Goal: Task Accomplishment & Management: Manage account settings

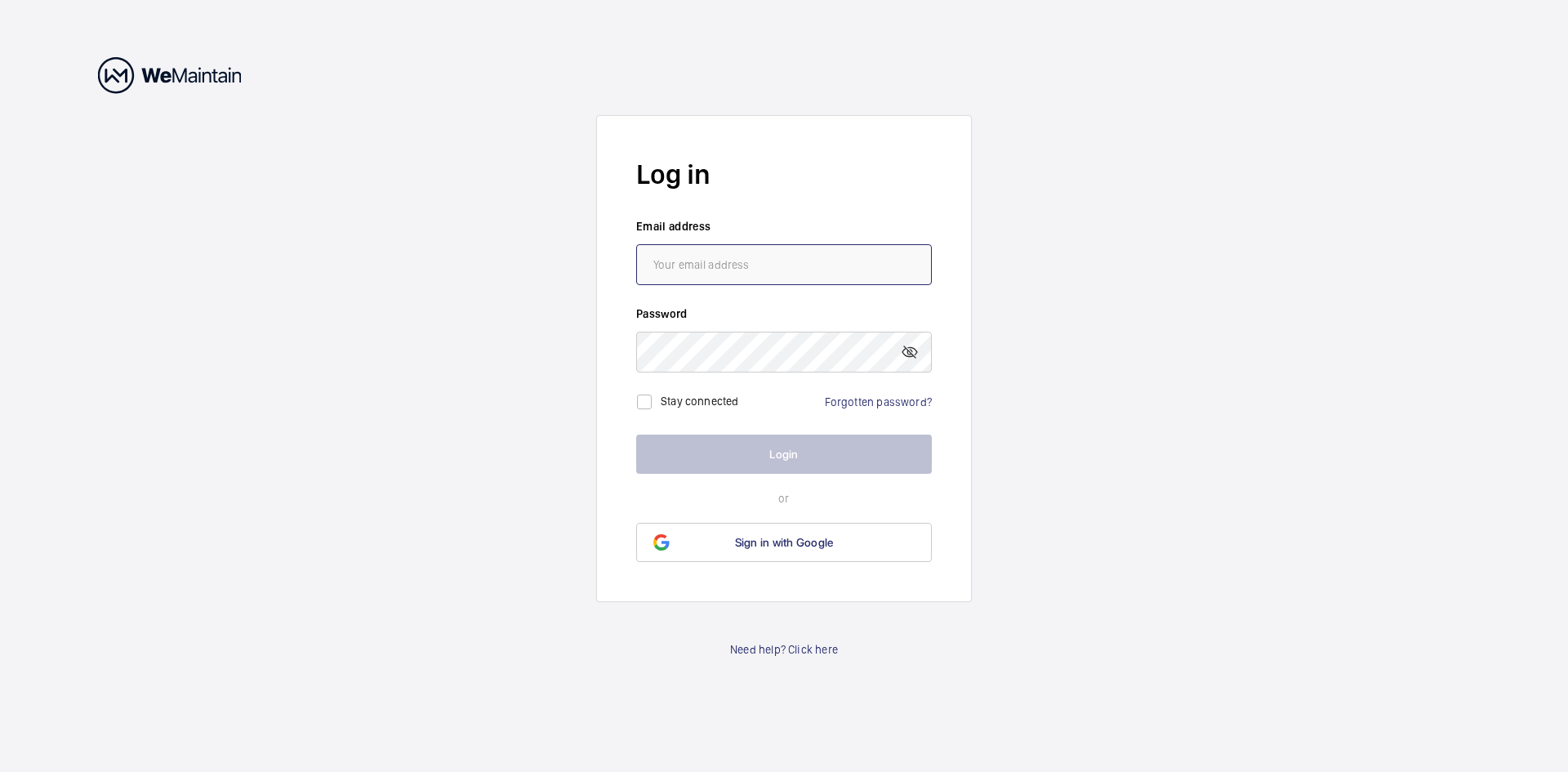
type input "[PERSON_NAME][EMAIL_ADDRESS][PERSON_NAME][DOMAIN_NAME]"
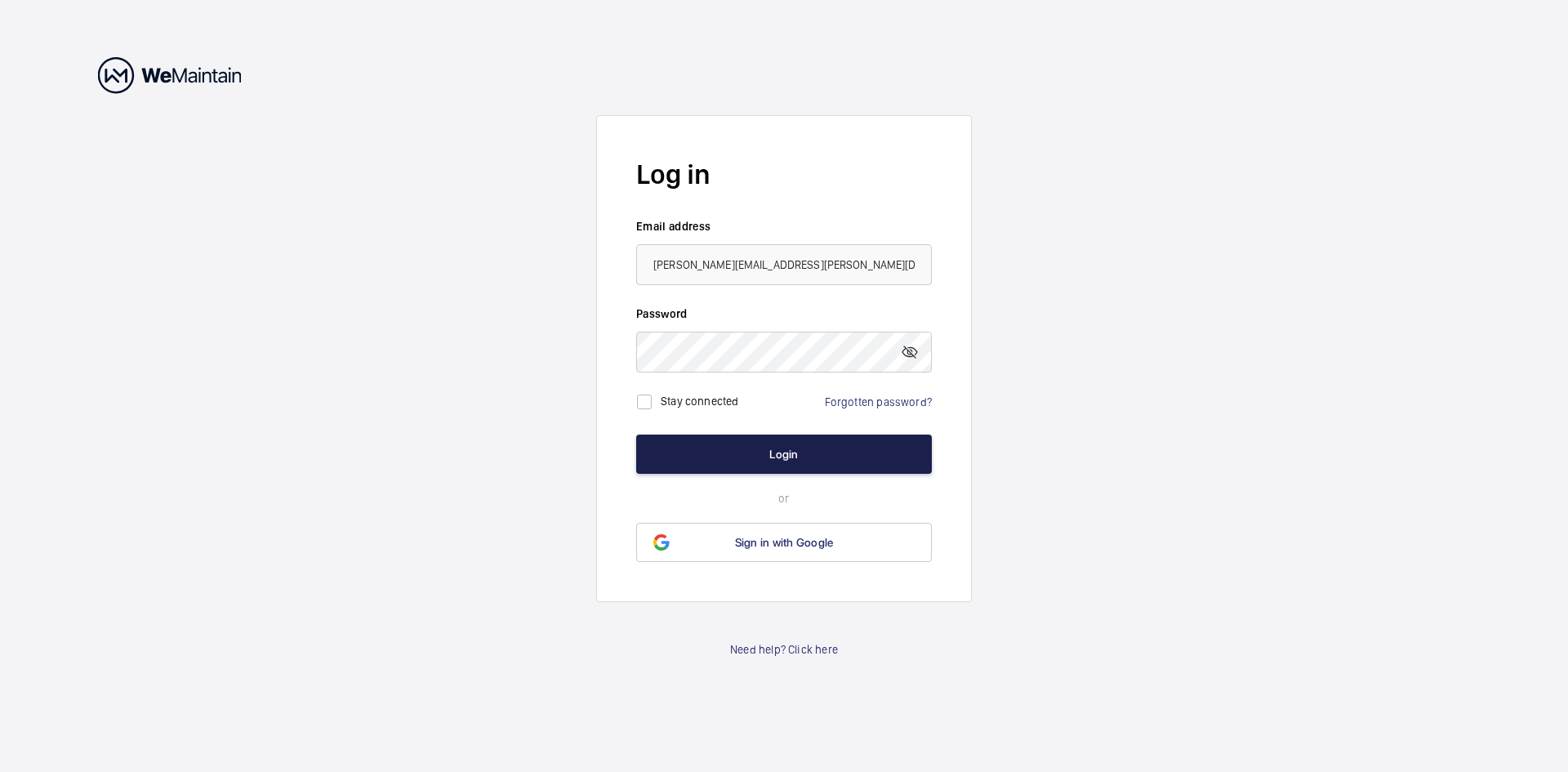
click at [691, 463] on button "Login" at bounding box center [784, 454] width 296 height 39
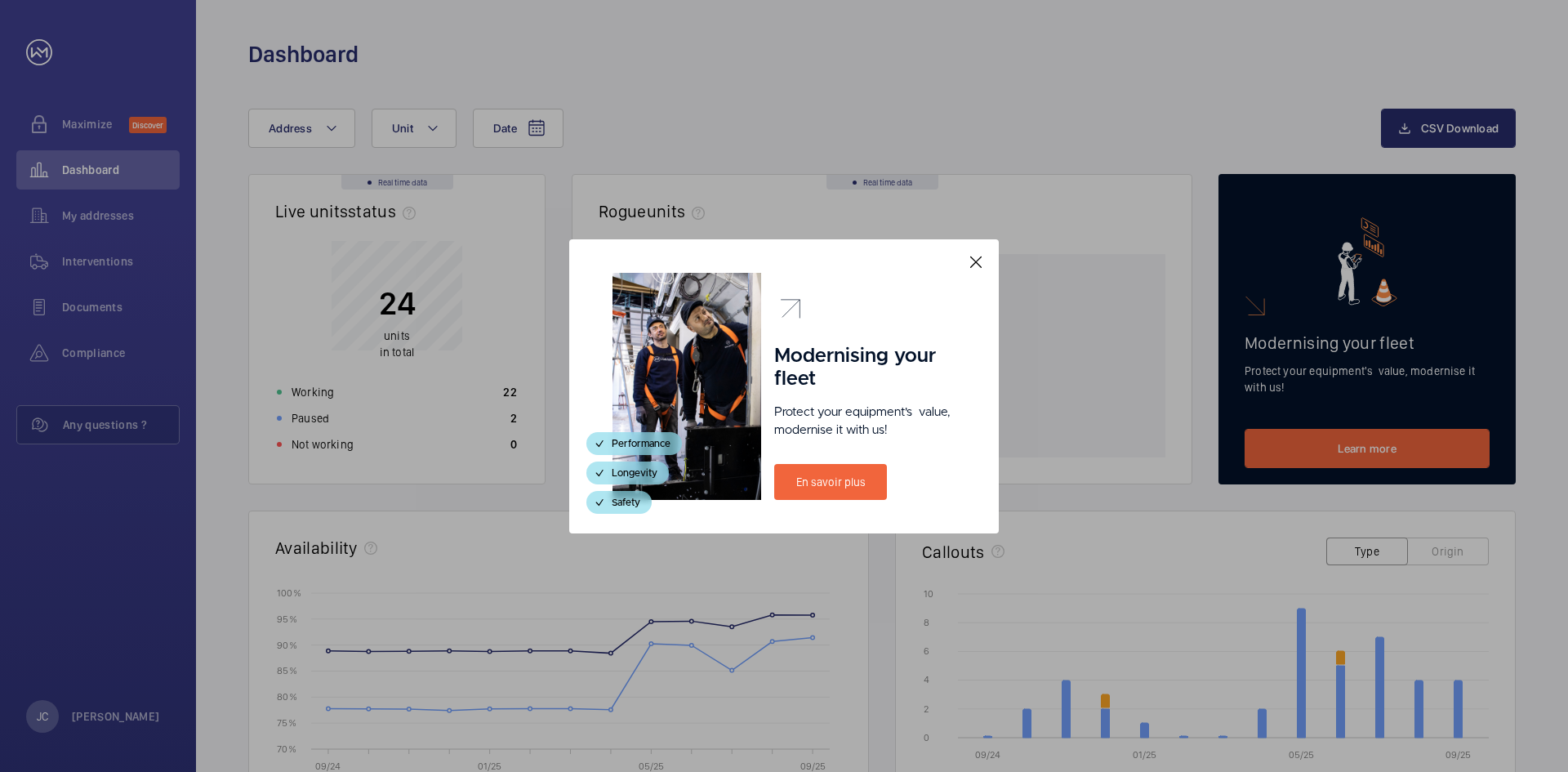
click at [974, 269] on mat-icon at bounding box center [975, 261] width 19 height 19
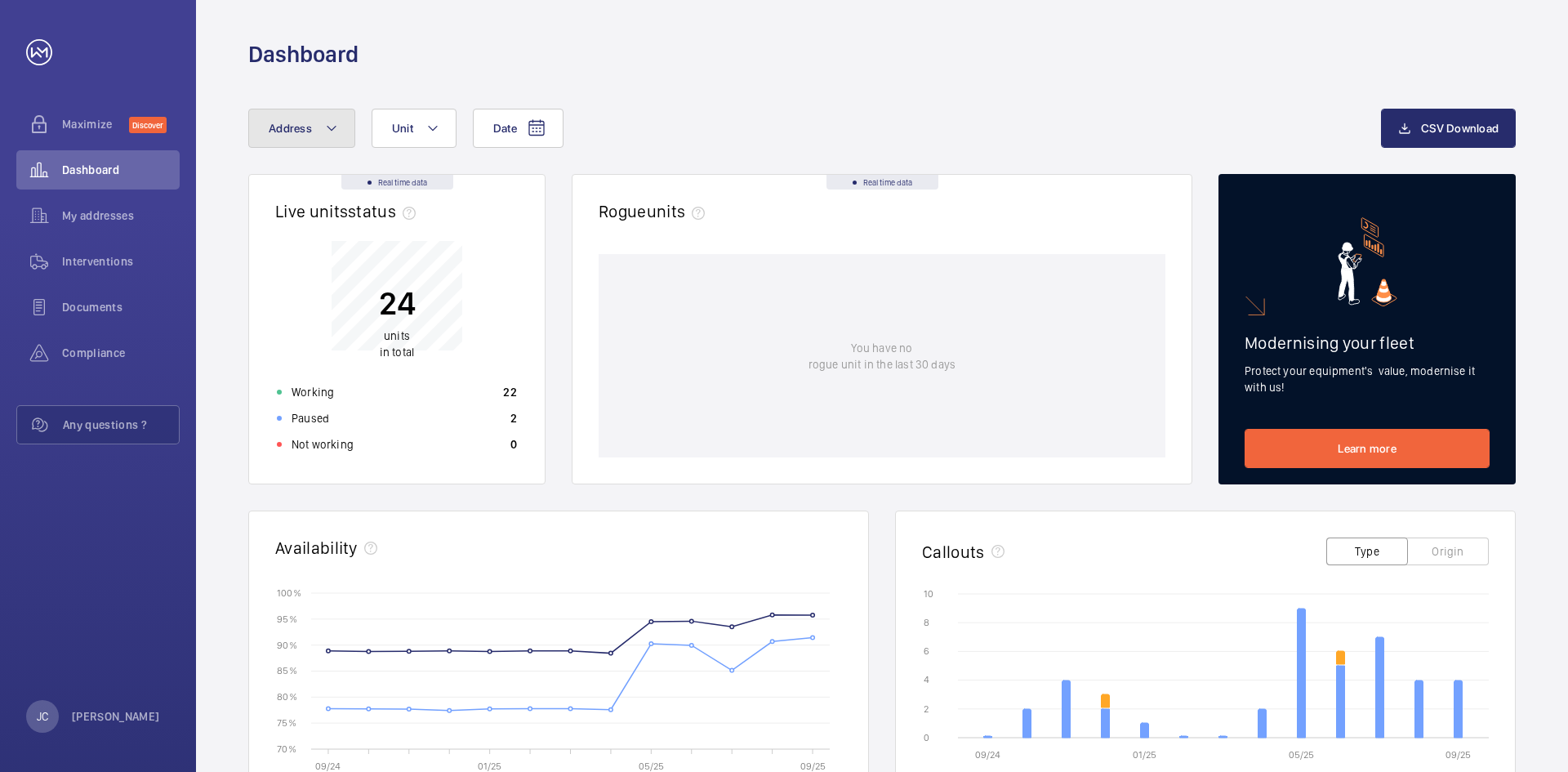
click at [300, 134] on span "Address" at bounding box center [289, 128] width 43 height 13
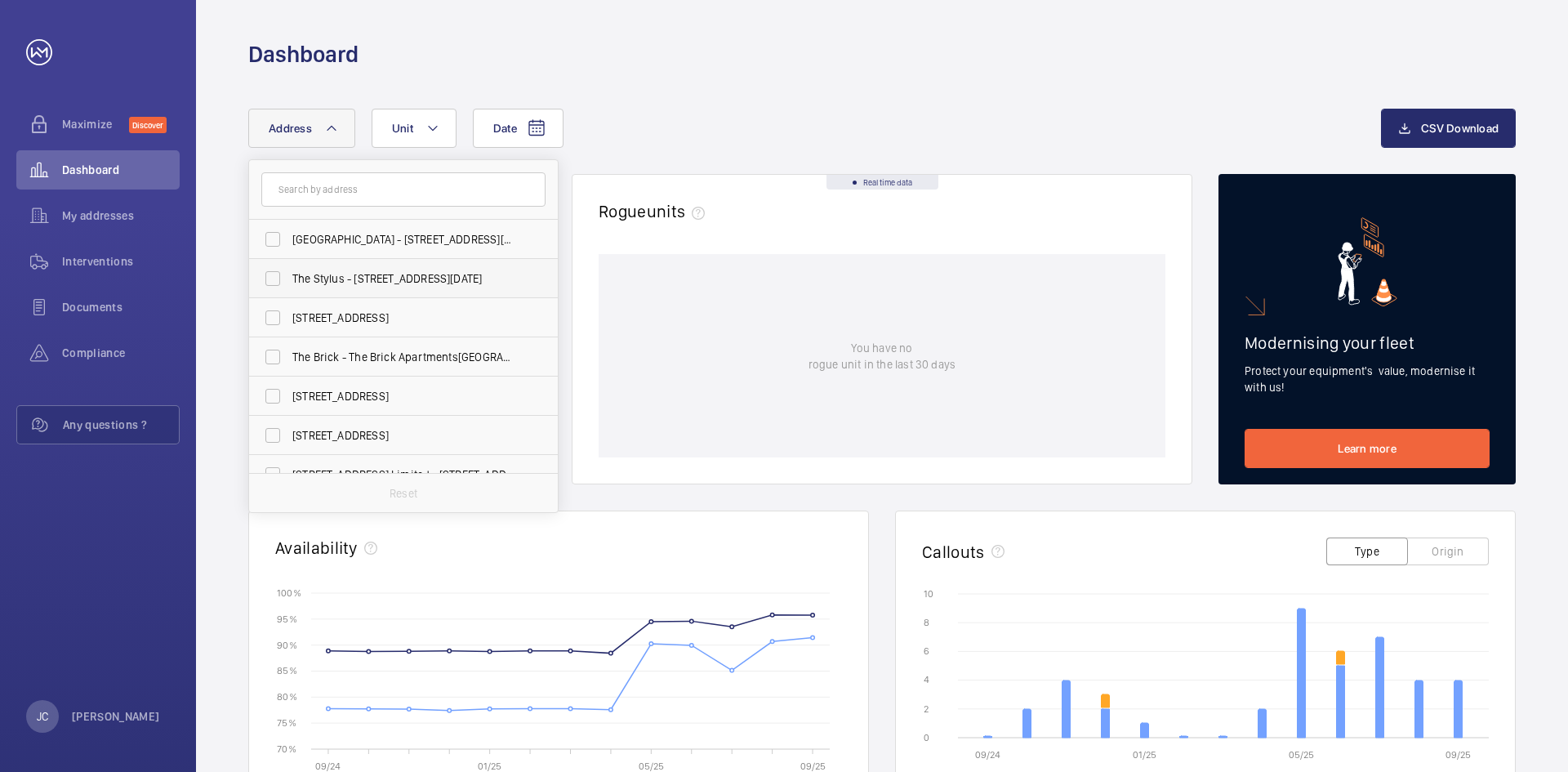
click at [342, 272] on span "The Stylus - [STREET_ADDRESS][DATE]" at bounding box center [405, 279] width 225 height 16
click at [289, 272] on input "The Stylus - [STREET_ADDRESS][DATE]" at bounding box center [273, 279] width 33 height 33
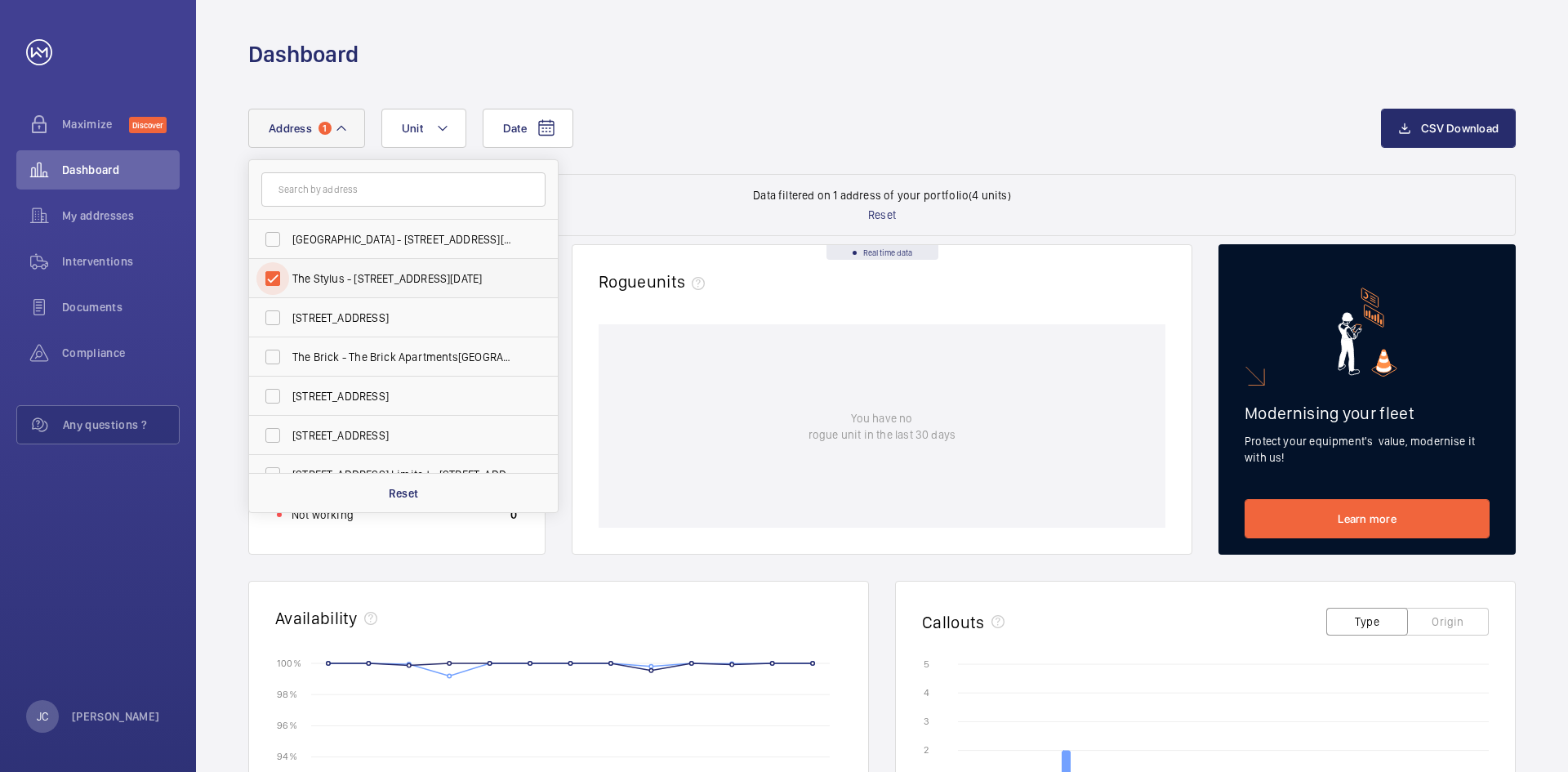
click at [281, 270] on input "The Stylus - [STREET_ADDRESS][DATE]" at bounding box center [273, 279] width 33 height 33
checkbox input "false"
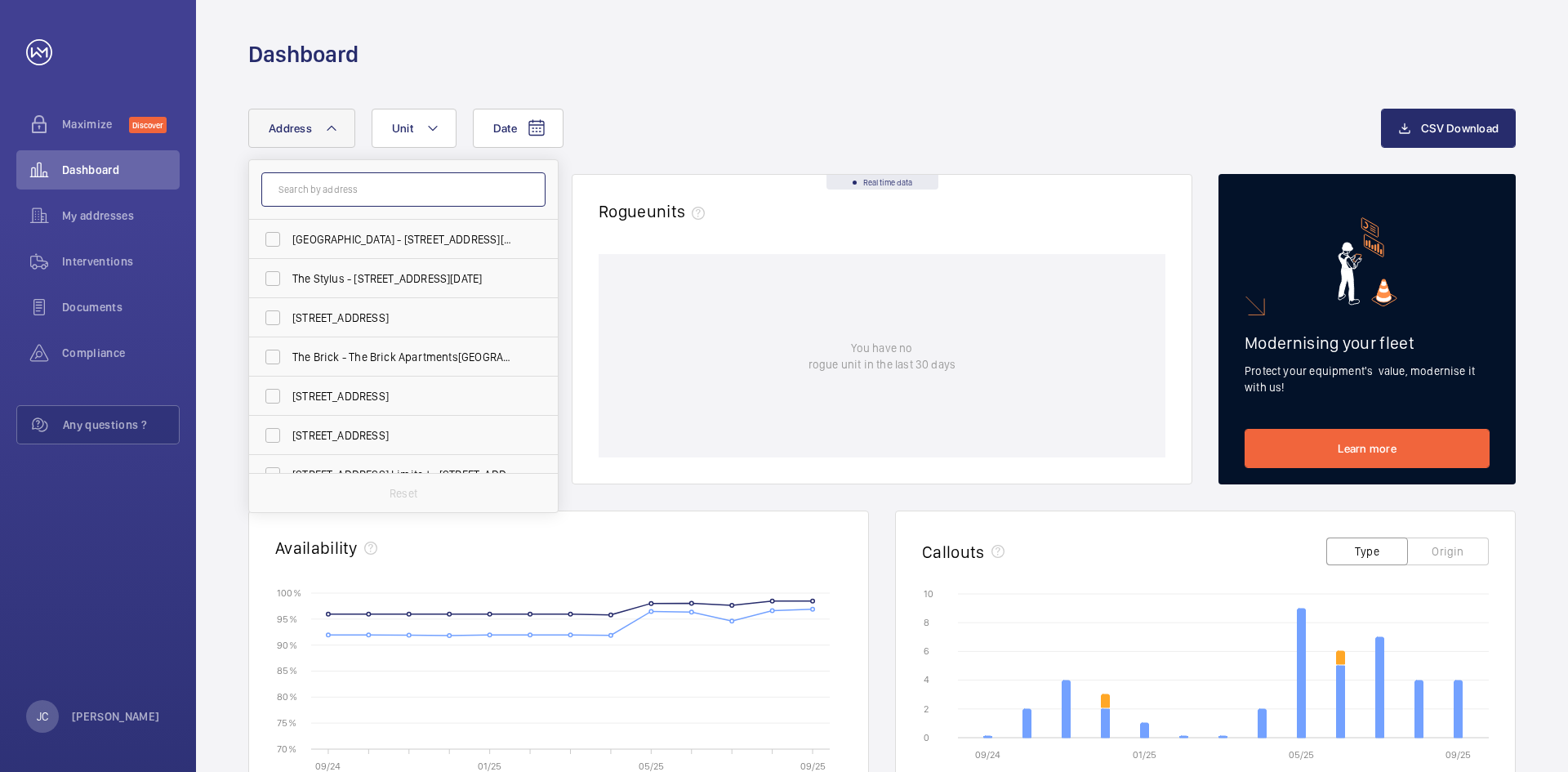
click at [342, 189] on input "text" at bounding box center [403, 190] width 284 height 35
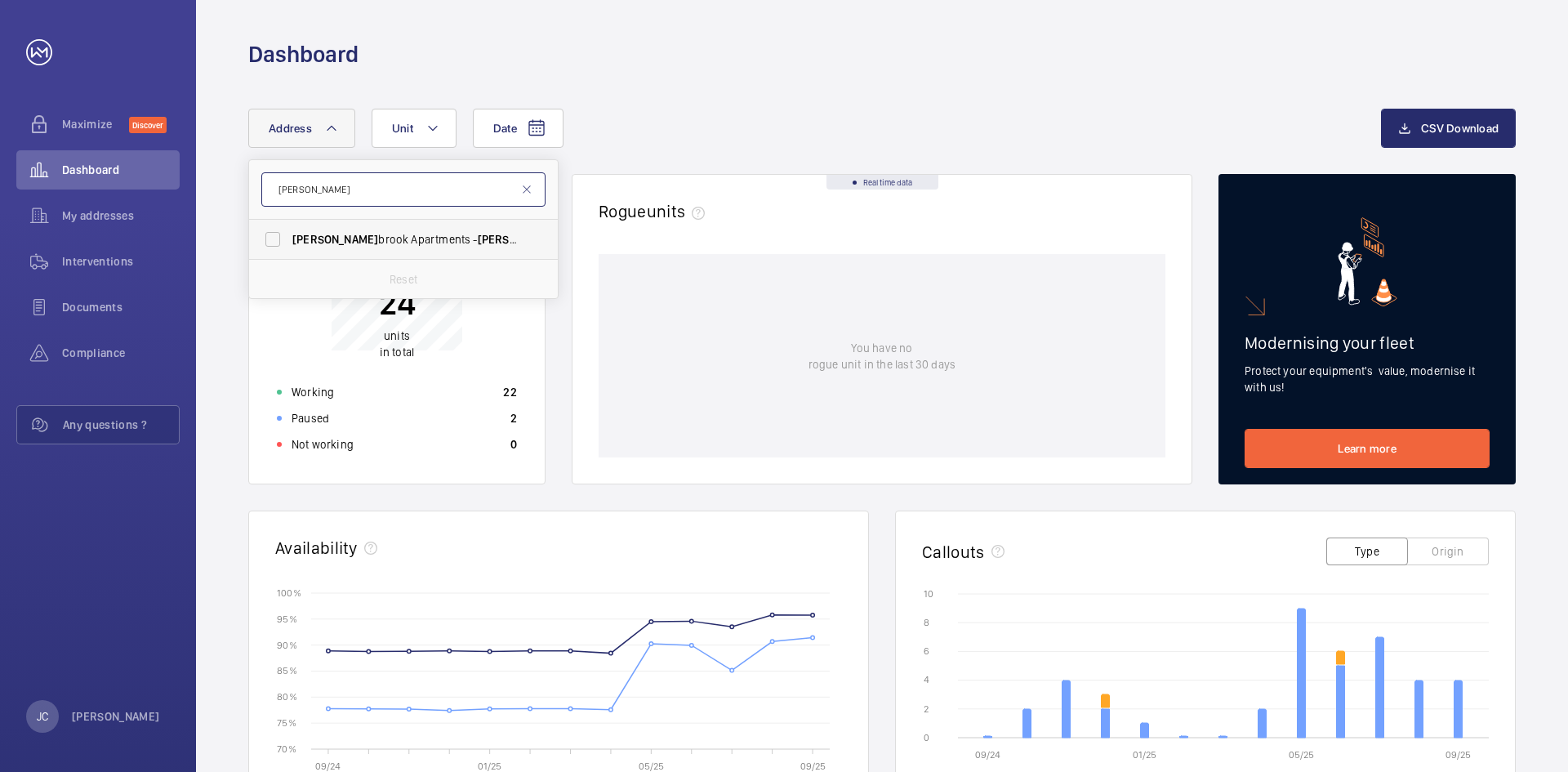
type input "[PERSON_NAME]"
click at [347, 237] on span "[PERSON_NAME][GEOGRAPHIC_DATA] - [PERSON_NAME][GEOGRAPHIC_DATA]" at bounding box center [405, 239] width 225 height 16
click at [289, 237] on input "[PERSON_NAME][GEOGRAPHIC_DATA] - [PERSON_NAME][GEOGRAPHIC_DATA]" at bounding box center [273, 239] width 33 height 33
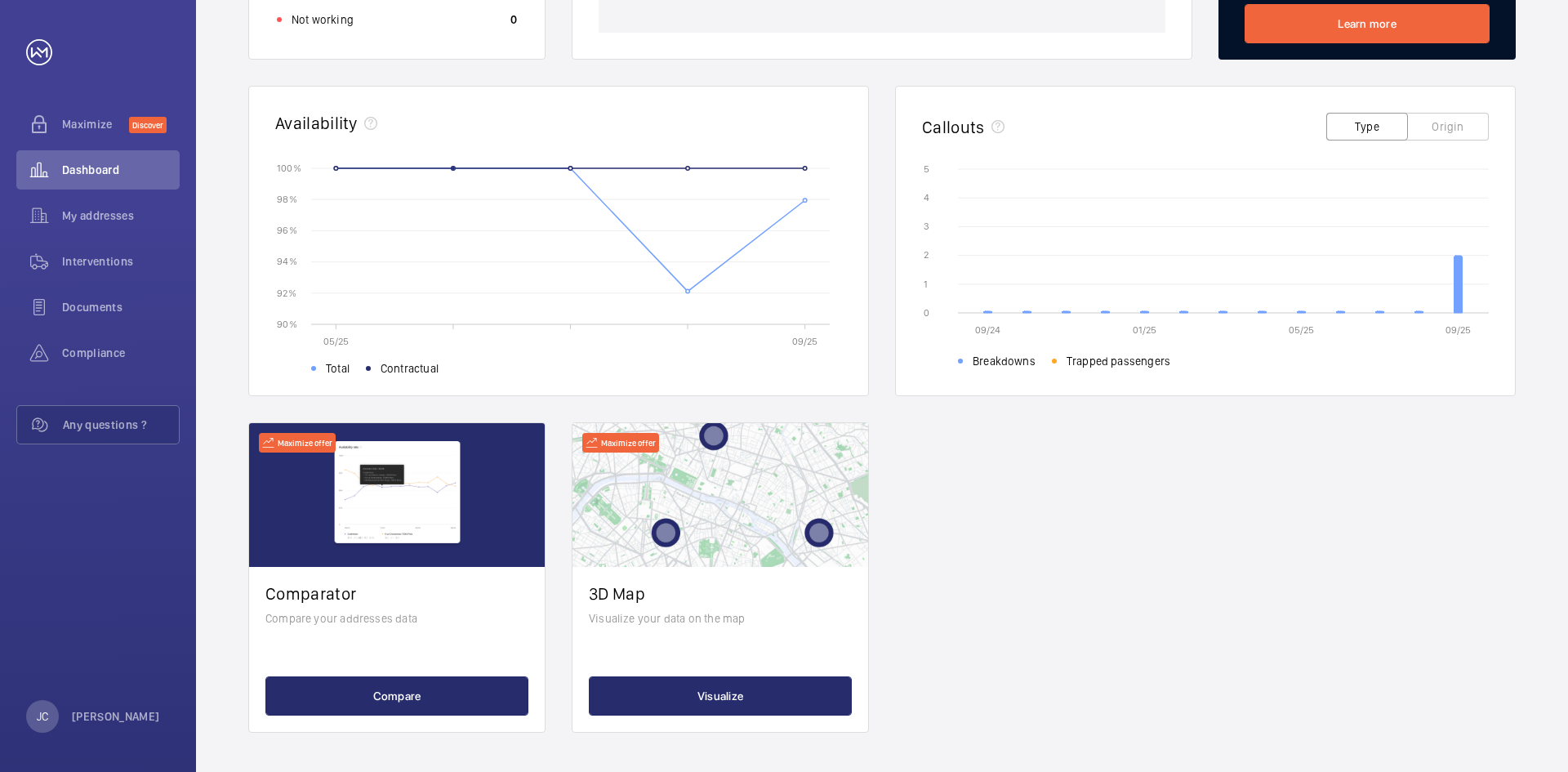
scroll to position [5, 0]
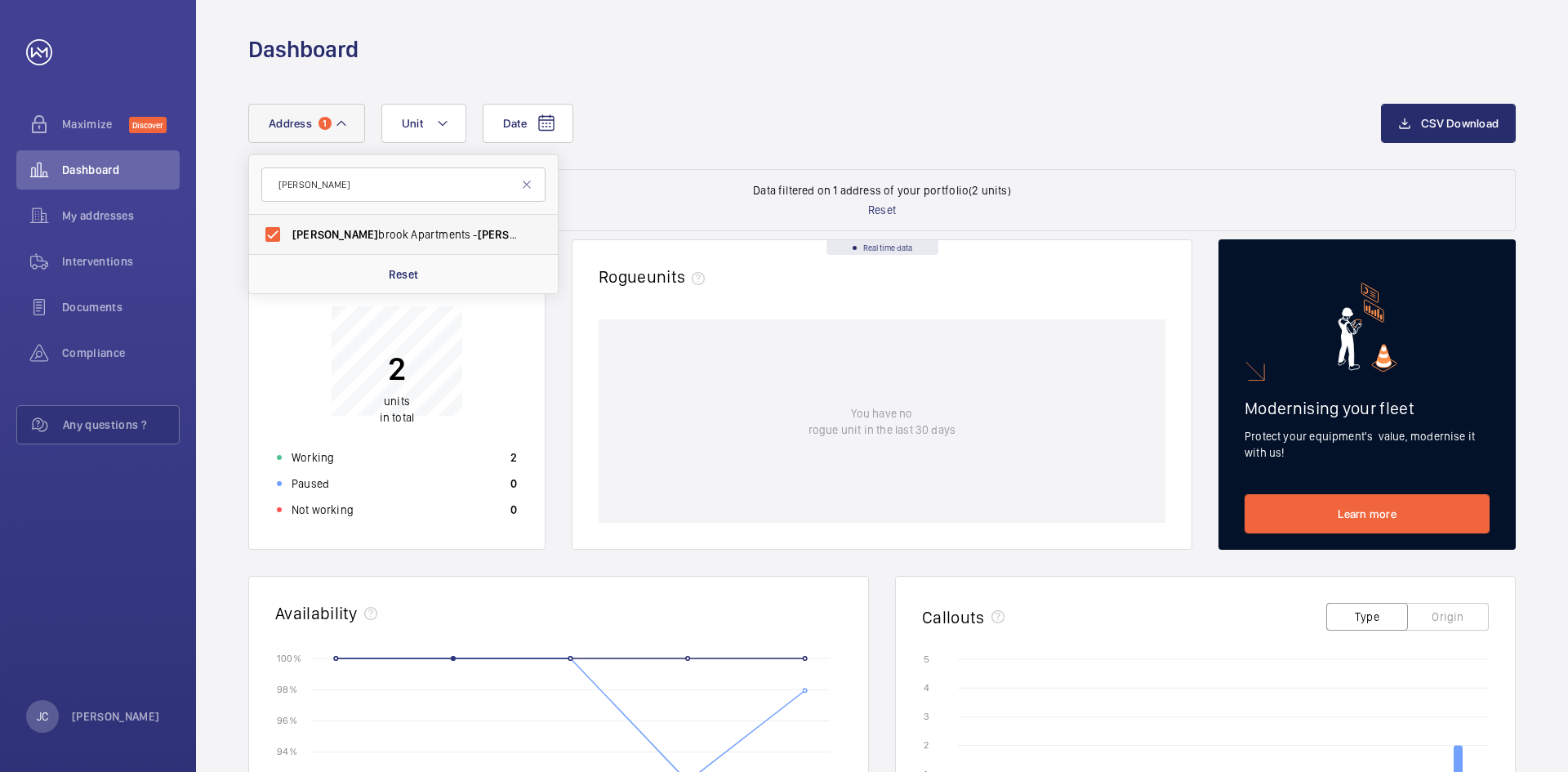
click at [400, 221] on label "[PERSON_NAME][GEOGRAPHIC_DATA] - [PERSON_NAME][GEOGRAPHIC_DATA]" at bounding box center [391, 234] width 284 height 39
click at [289, 221] on input "[PERSON_NAME][GEOGRAPHIC_DATA] - [PERSON_NAME][GEOGRAPHIC_DATA]" at bounding box center [273, 235] width 33 height 33
checkbox input "false"
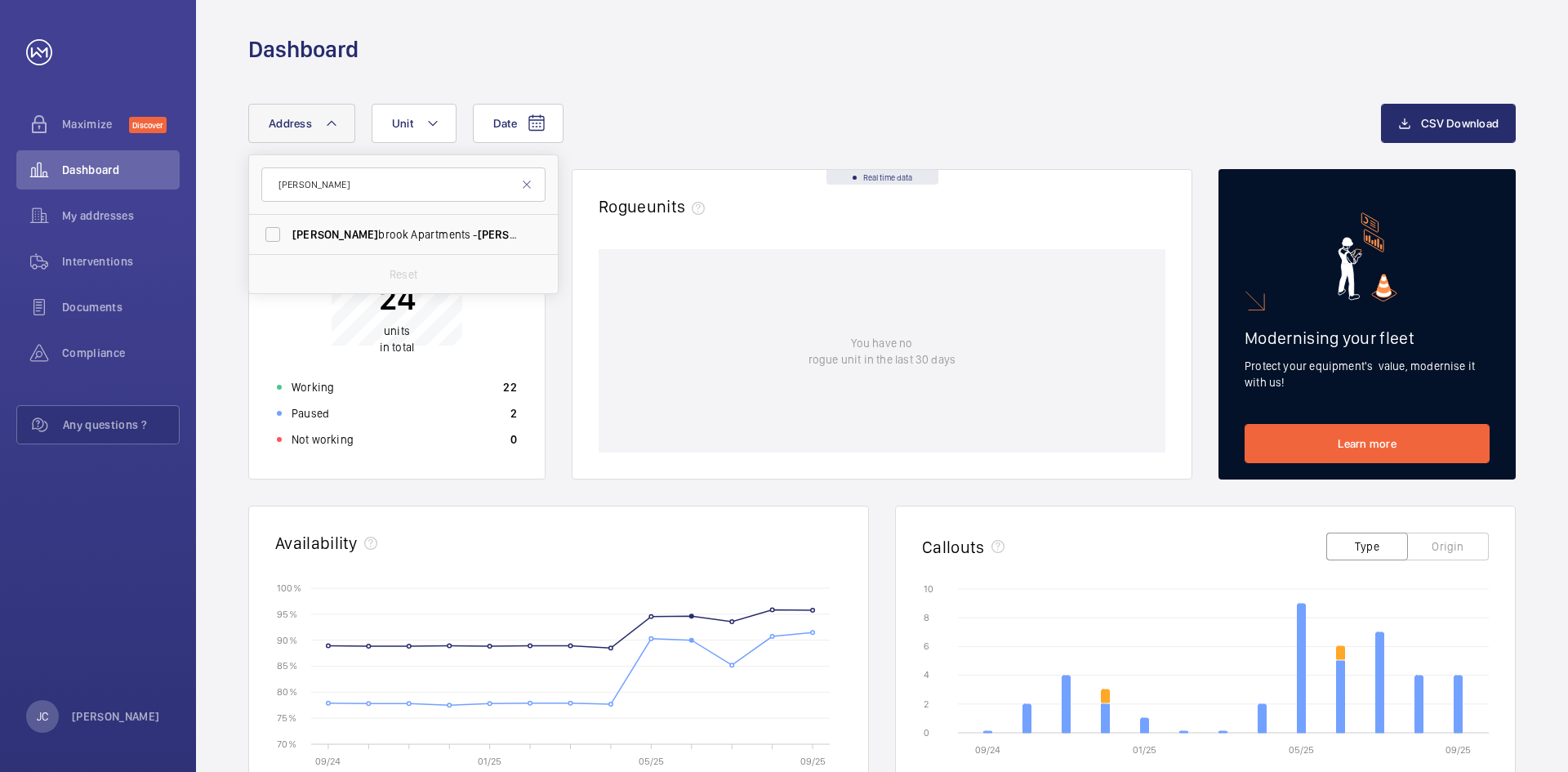
click at [447, 365] on div "24 units in total Working 22 Paused 2 Not working 0" at bounding box center [396, 334] width 259 height 236
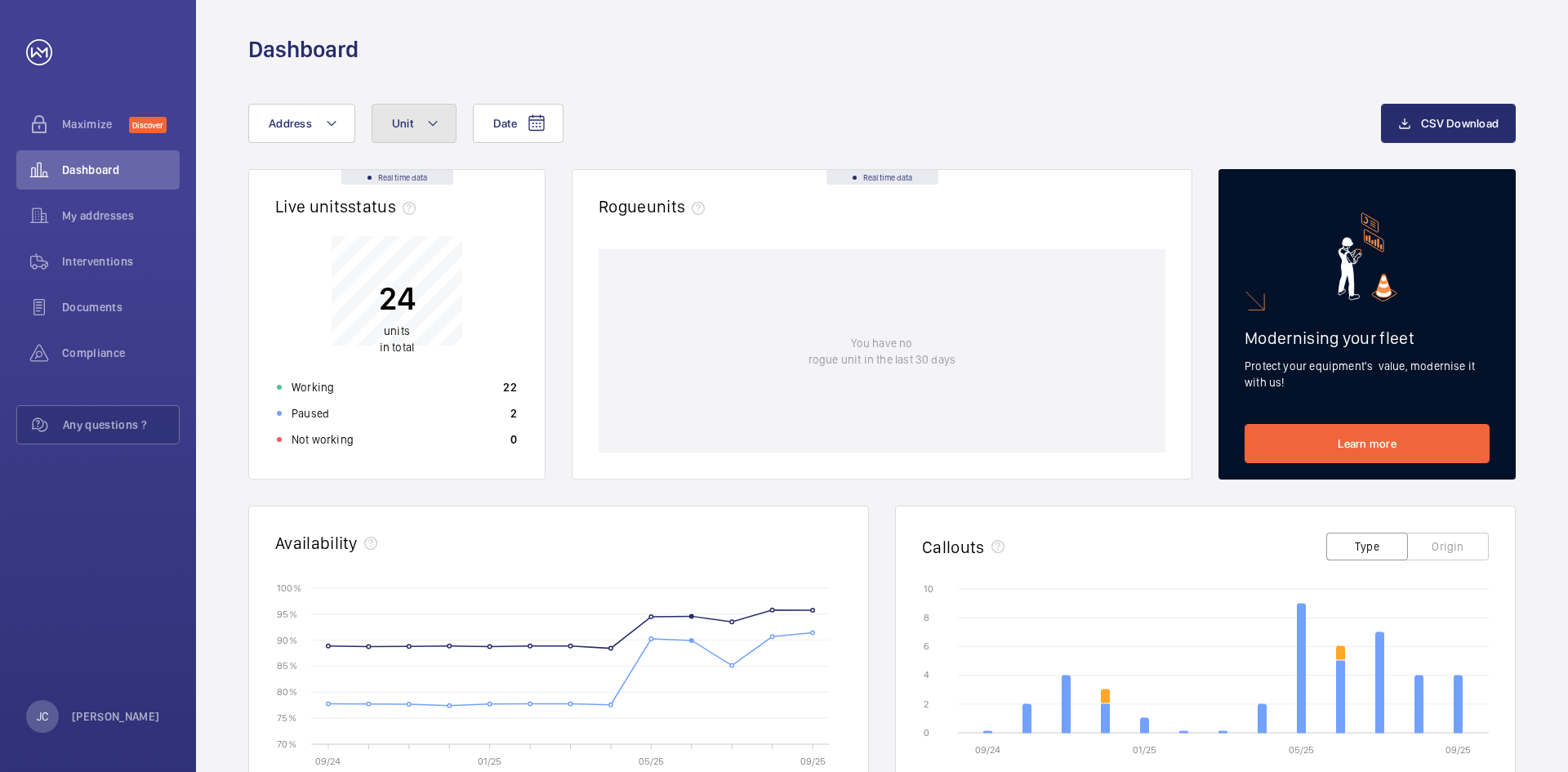
click at [434, 125] on mat-icon at bounding box center [433, 122] width 13 height 19
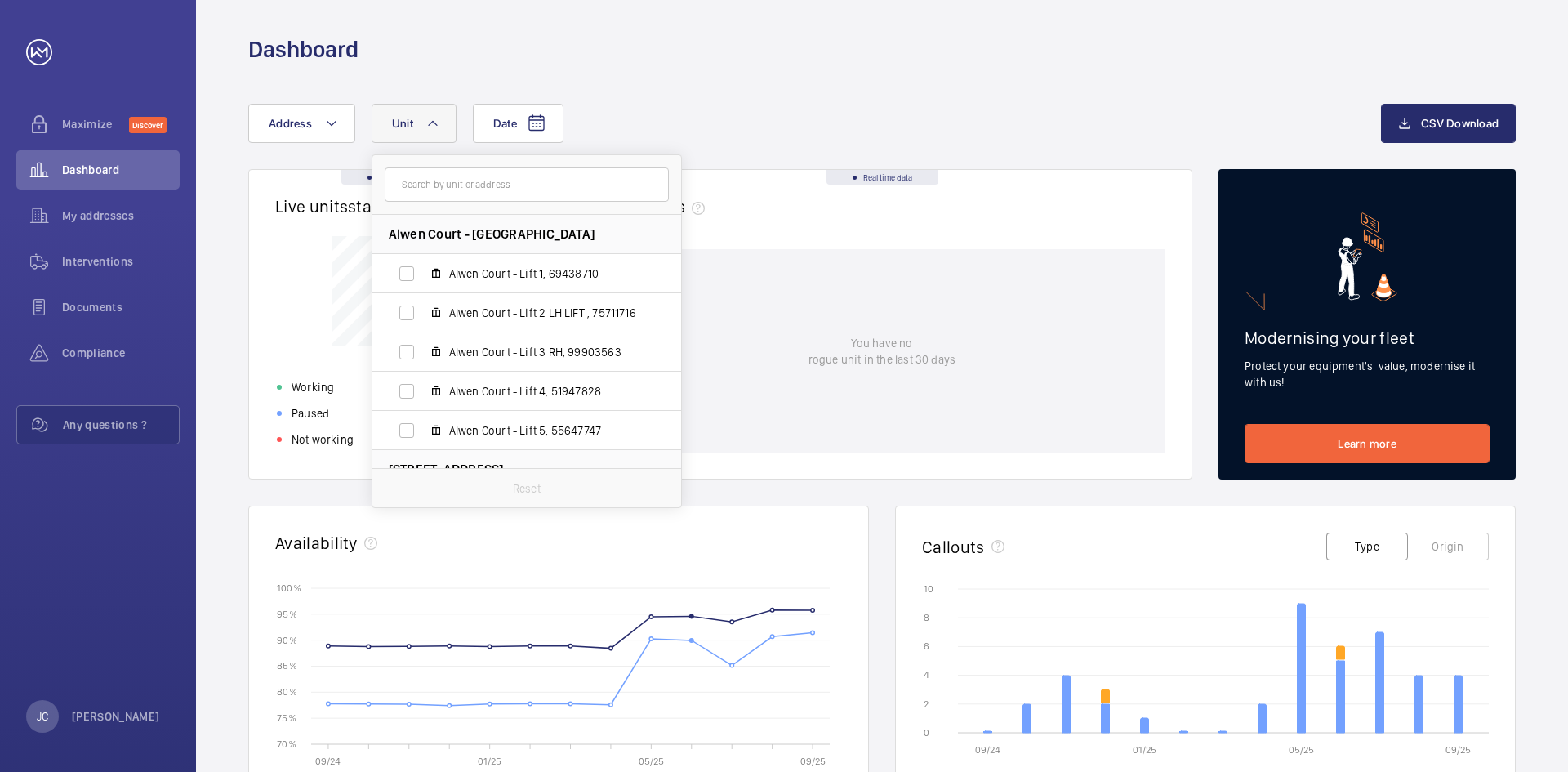
click at [759, 90] on div "Date Address Unit [GEOGRAPHIC_DATA] - Lift 1, 69438710 [GEOGRAPHIC_DATA] - [GEO…" at bounding box center [882, 629] width 1372 height 1127
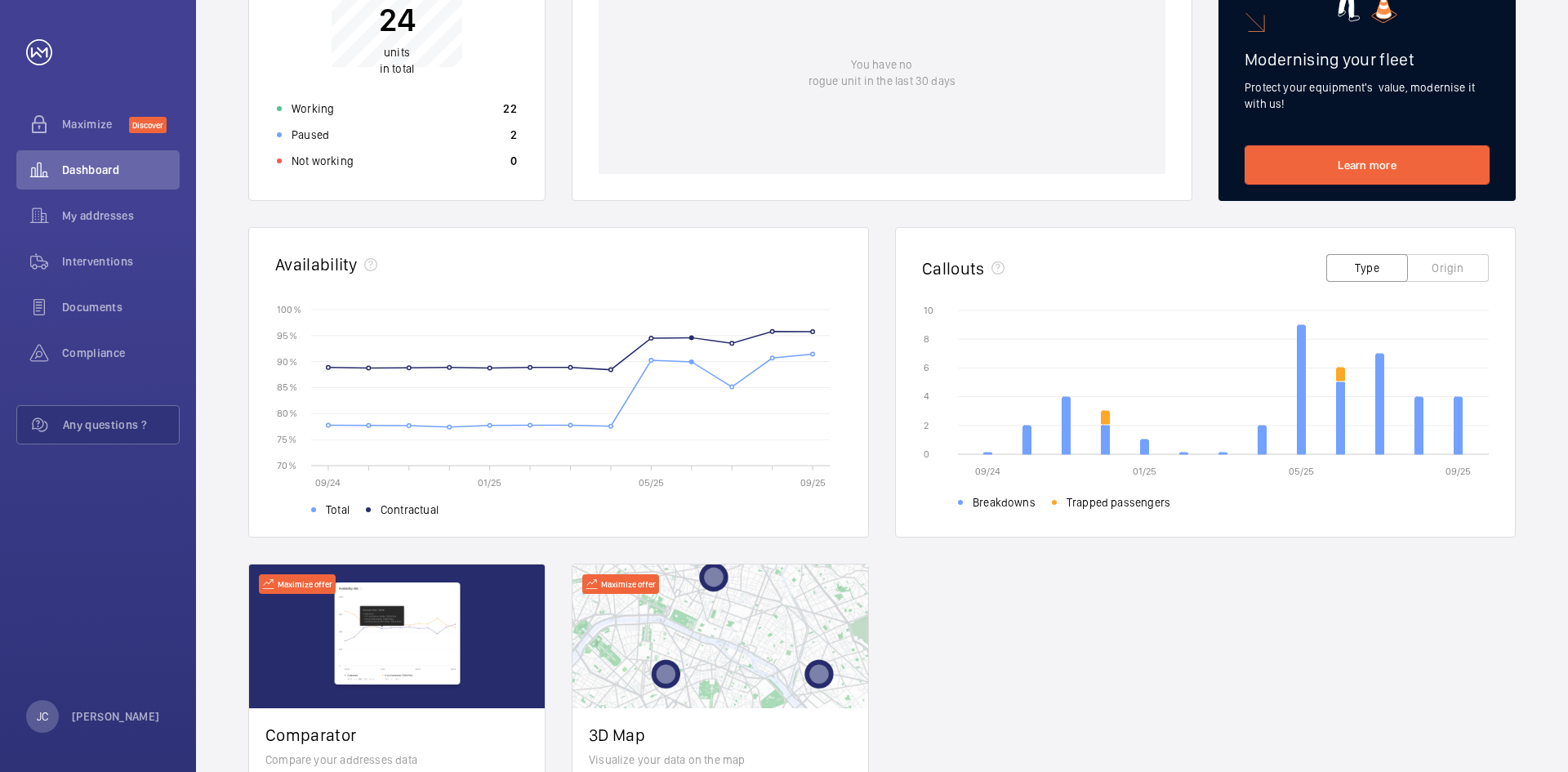
scroll to position [425, 0]
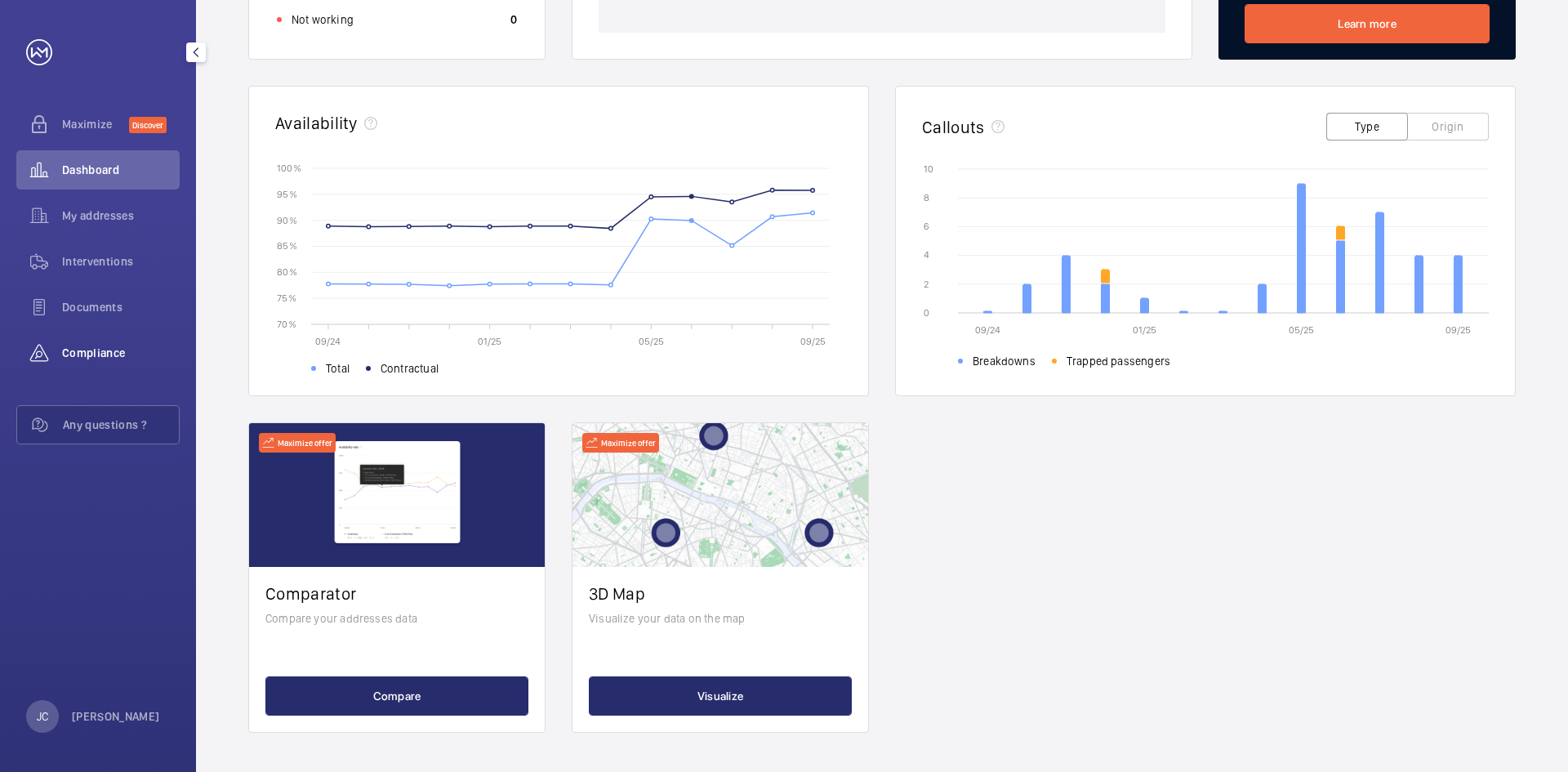
click at [107, 354] on span "Compliance" at bounding box center [121, 353] width 118 height 16
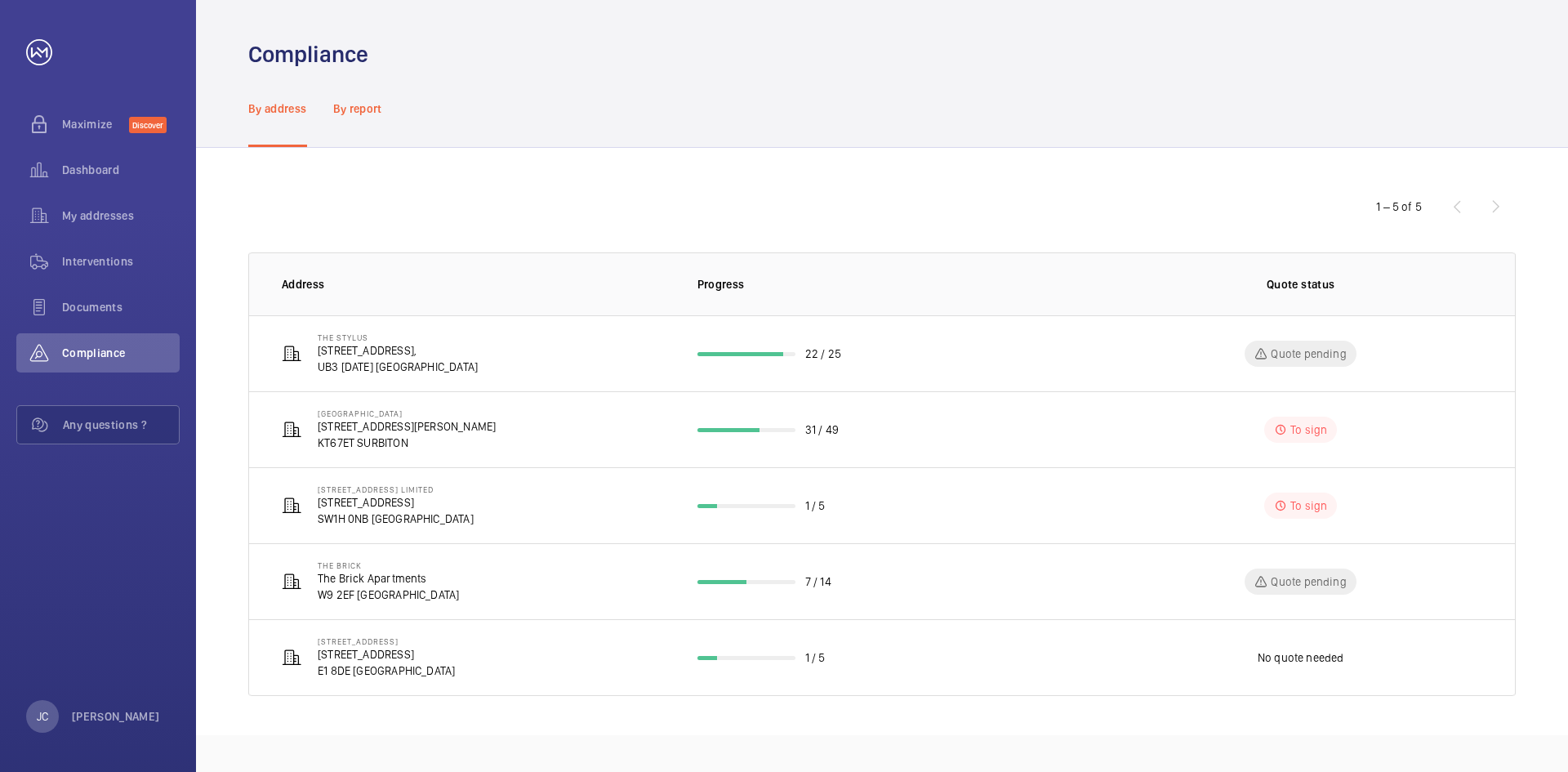
click at [359, 106] on p "By report" at bounding box center [358, 109] width 49 height 16
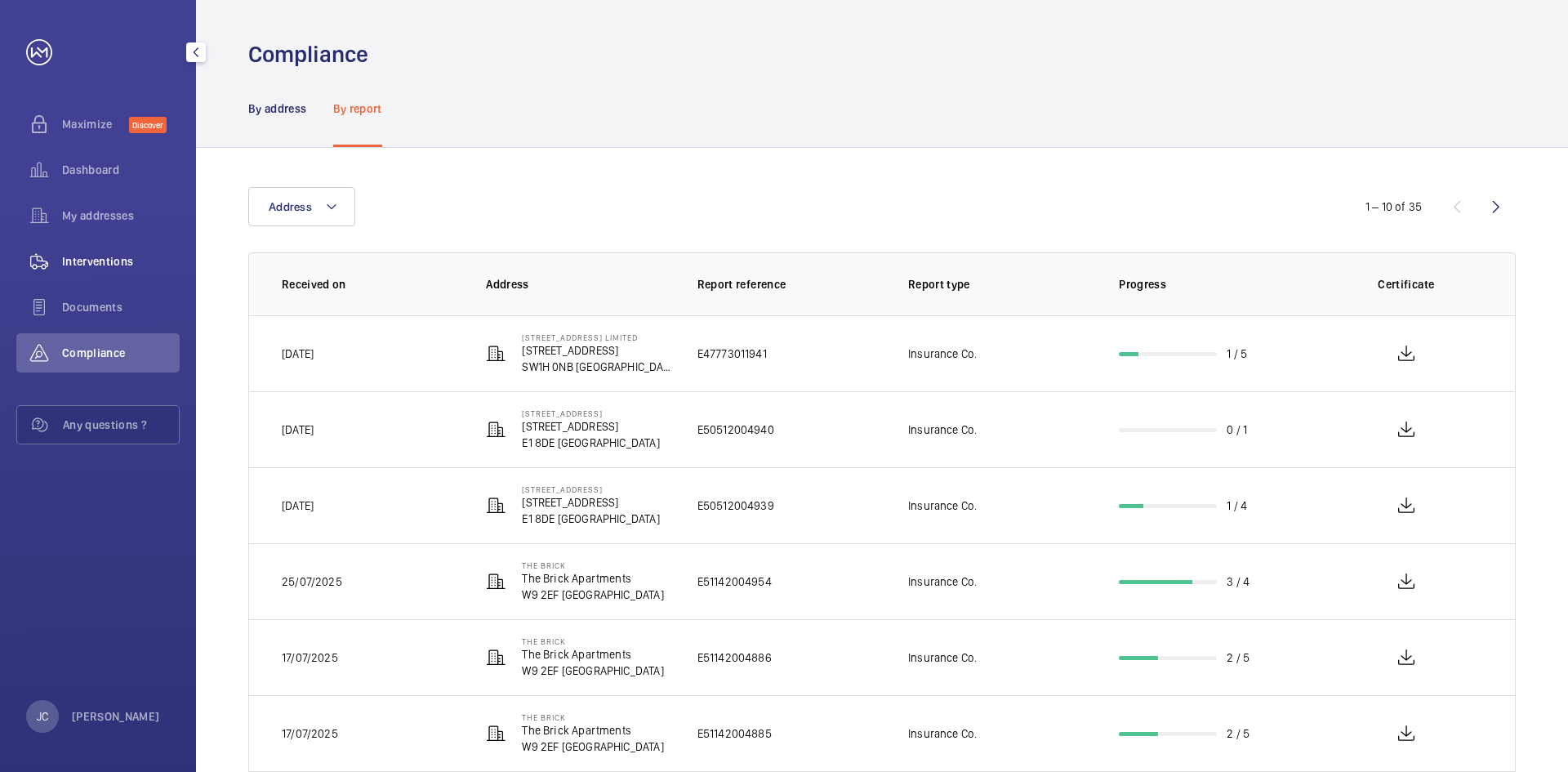
click at [120, 257] on span "Interventions" at bounding box center [121, 261] width 118 height 16
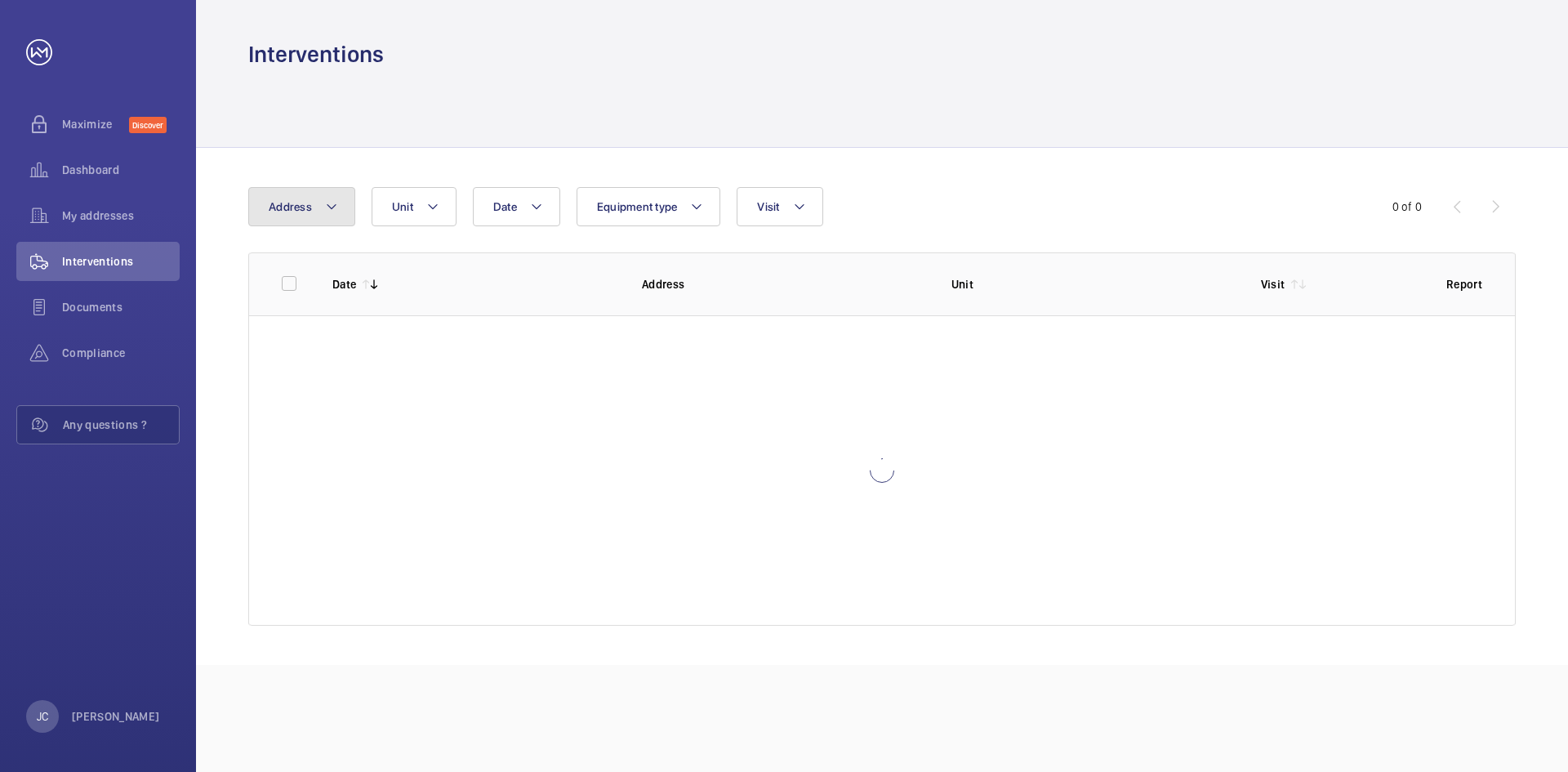
click at [309, 208] on button "Address" at bounding box center [301, 206] width 107 height 39
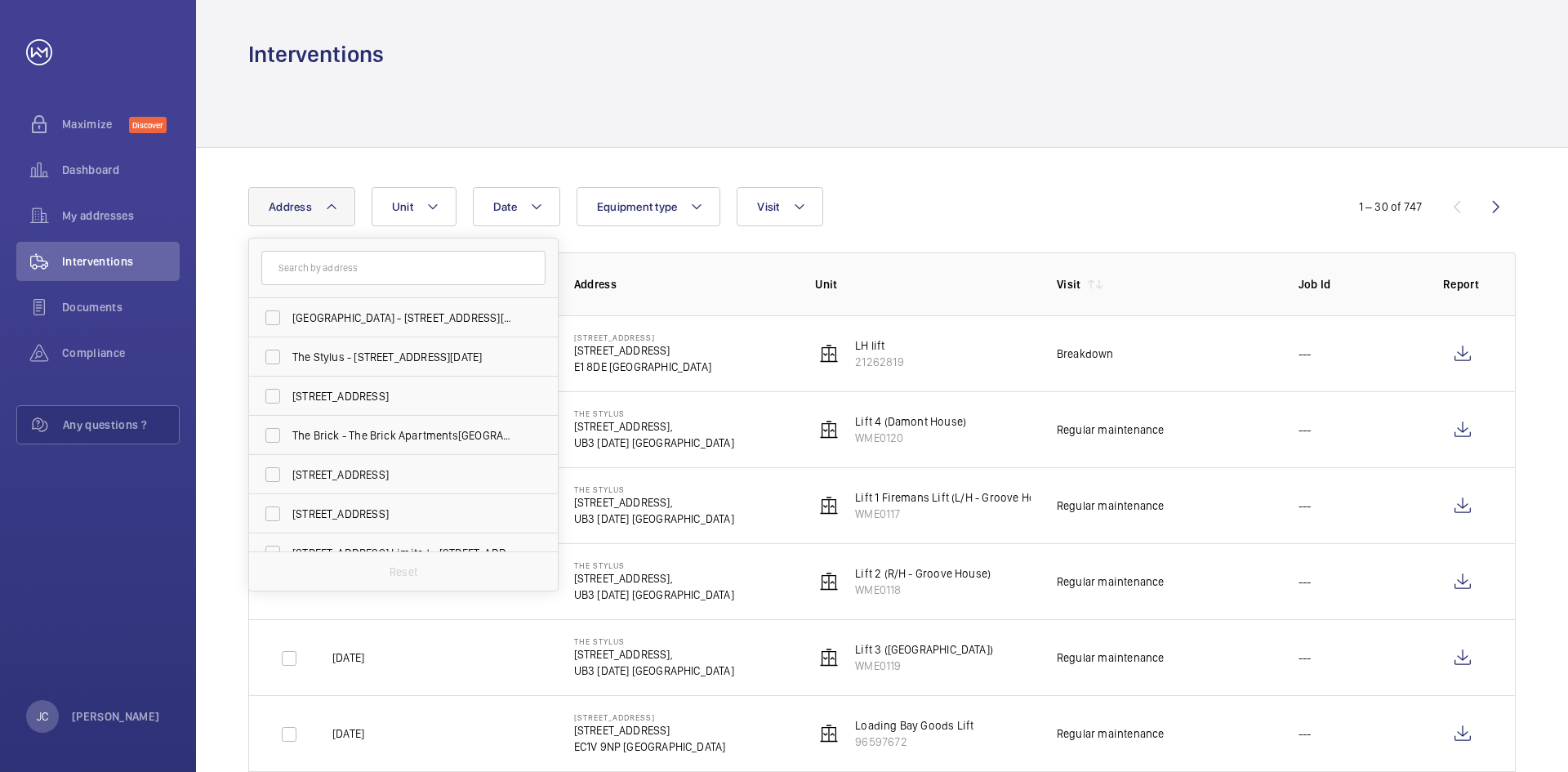
click at [373, 268] on input "text" at bounding box center [403, 269] width 284 height 35
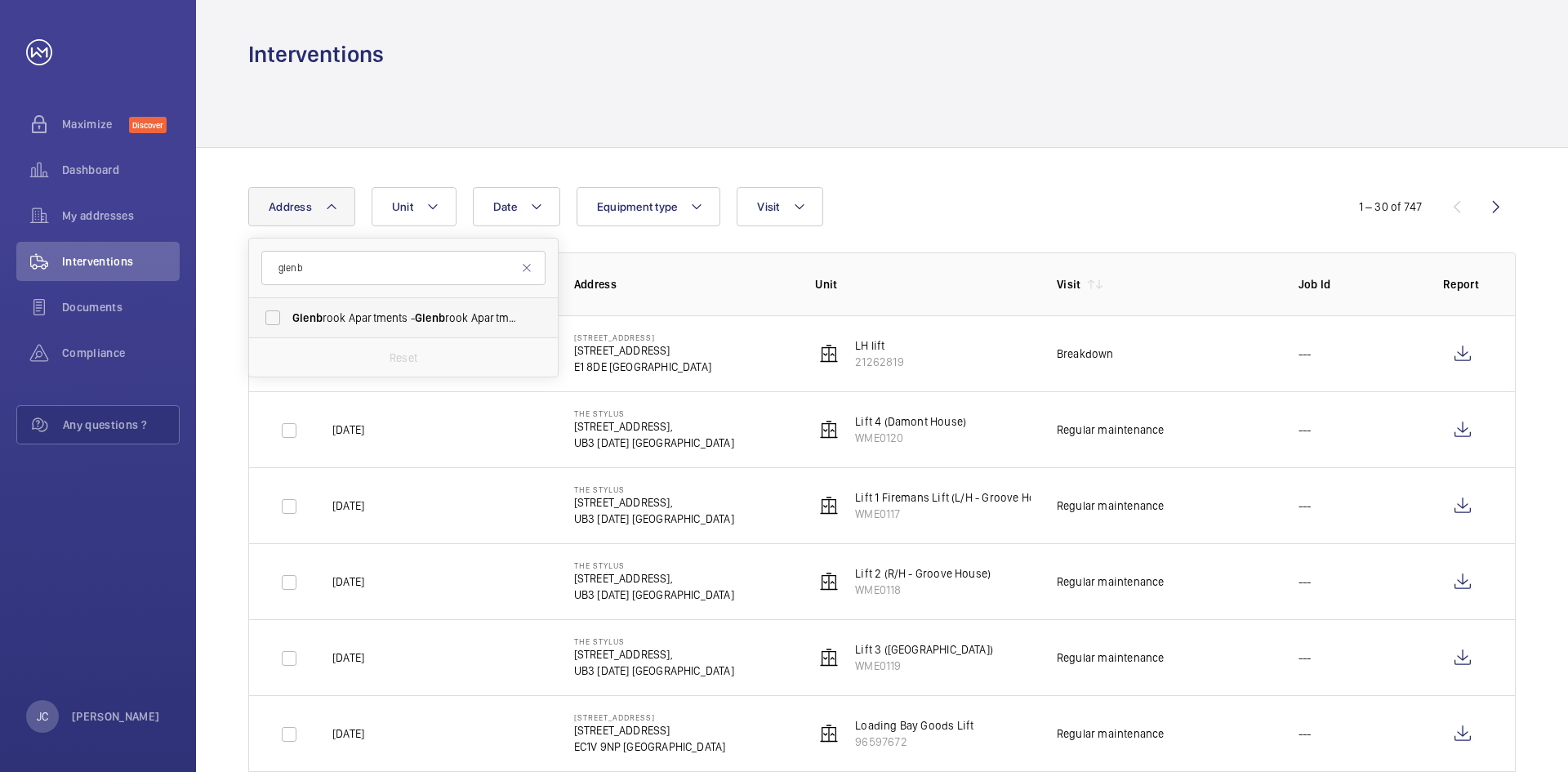
type input "glenb"
click at [369, 312] on span "Glenb rook Apartments - [GEOGRAPHIC_DATA]" at bounding box center [405, 318] width 225 height 16
click at [289, 312] on input "Glenb rook Apartments - [GEOGRAPHIC_DATA]" at bounding box center [273, 318] width 33 height 33
checkbox input "true"
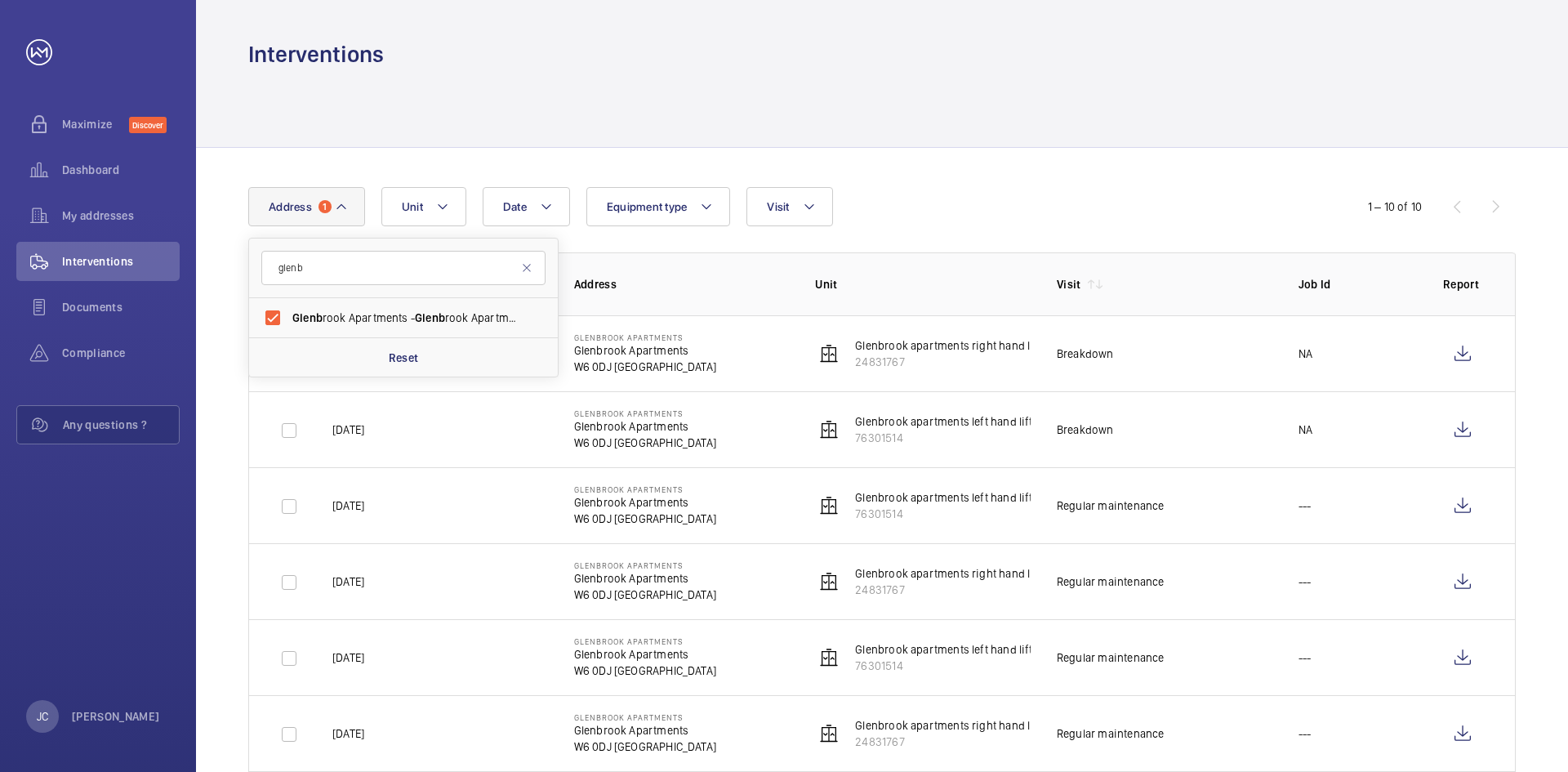
click at [969, 180] on div "Date Address [STREET_ADDRESS][GEOGRAPHIC_DATA] - [GEOGRAPHIC_DATA] Reset Unit E…" at bounding box center [882, 631] width 1372 height 968
